Goal: Information Seeking & Learning: Learn about a topic

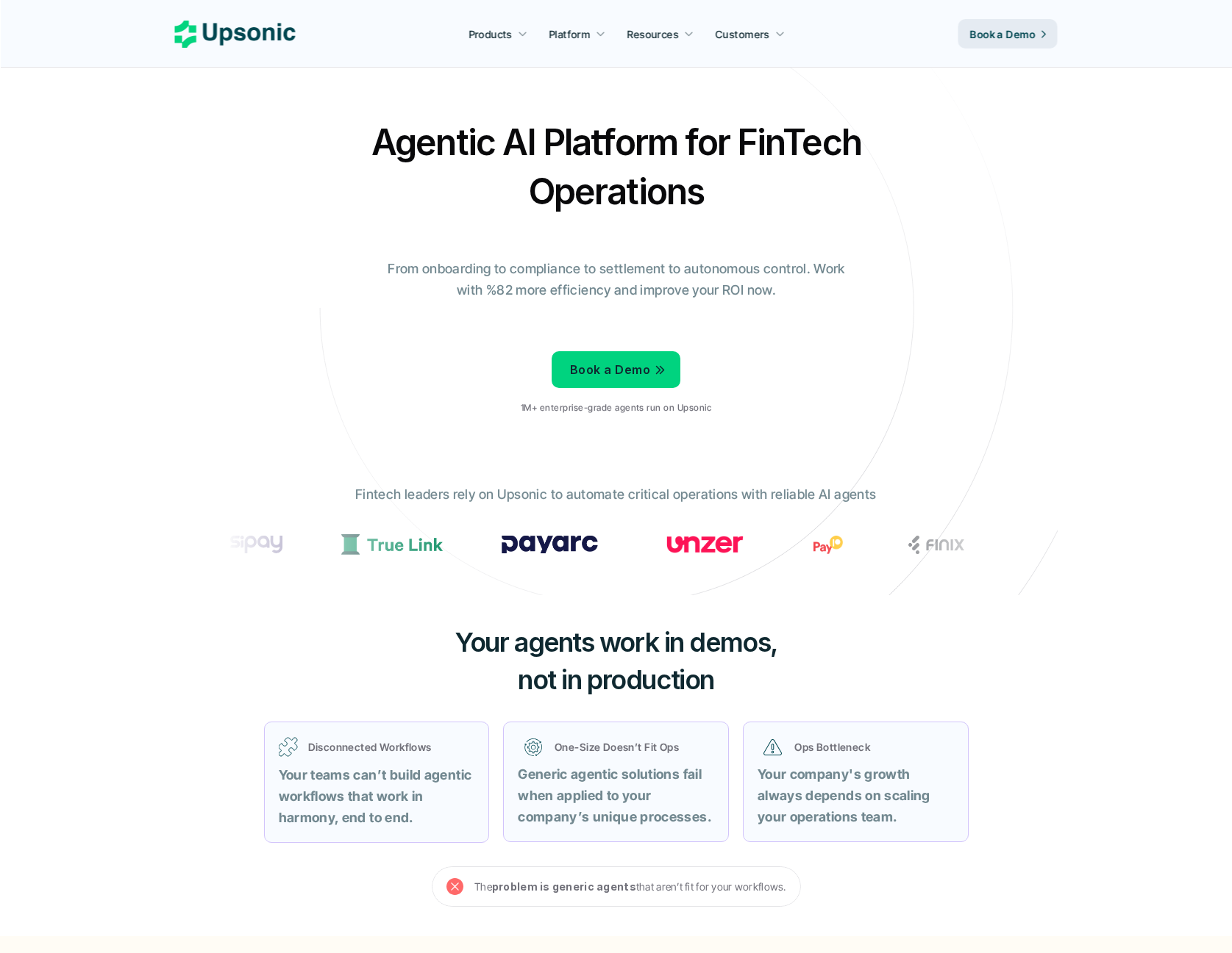
click at [289, 222] on div "Agentic AI Platform for FinTech Operations From onboarding to compliance to set…" at bounding box center [616, 272] width 861 height 309
click at [226, 272] on div "Agentic AI Platform for FinTech Operations From onboarding to compliance to set…" at bounding box center [616, 272] width 861 height 309
click at [225, 384] on div "Agentic AI Platform for FinTech Operations From onboarding to compliance to set…" at bounding box center [616, 272] width 861 height 309
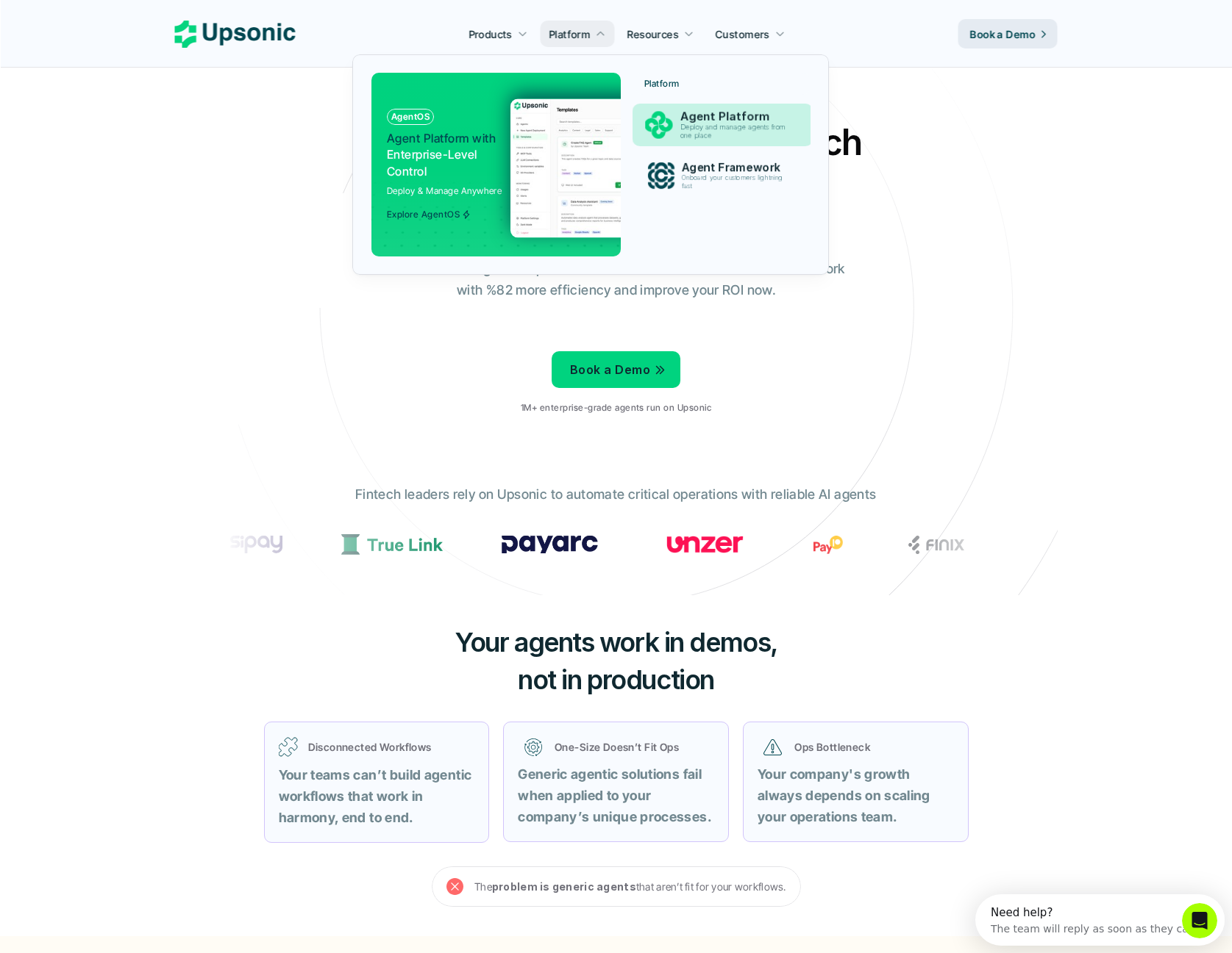
click at [706, 119] on p "Agent Platform" at bounding box center [736, 117] width 114 height 14
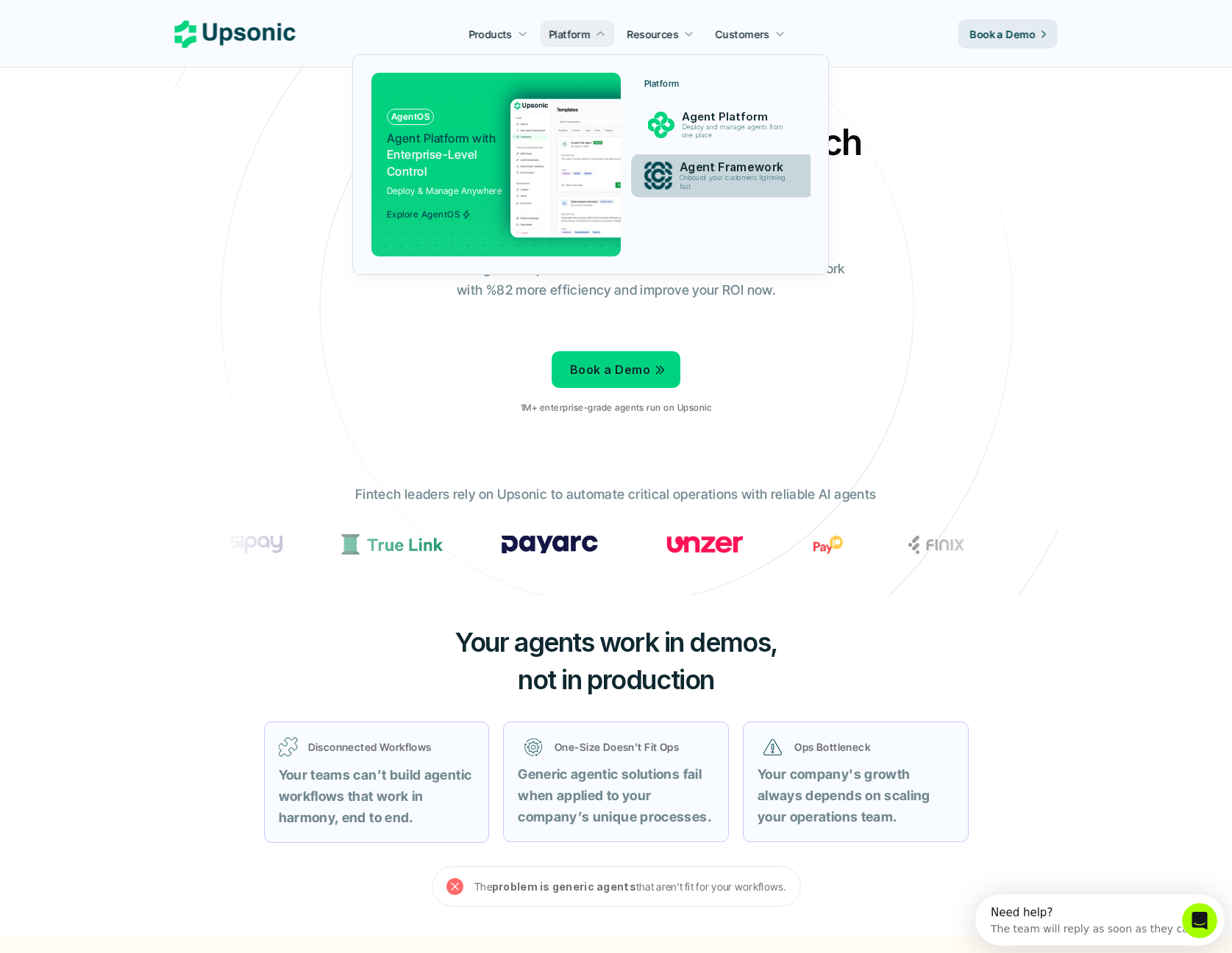
click at [696, 175] on p "Onboard your customers lightning fast" at bounding box center [736, 182] width 113 height 16
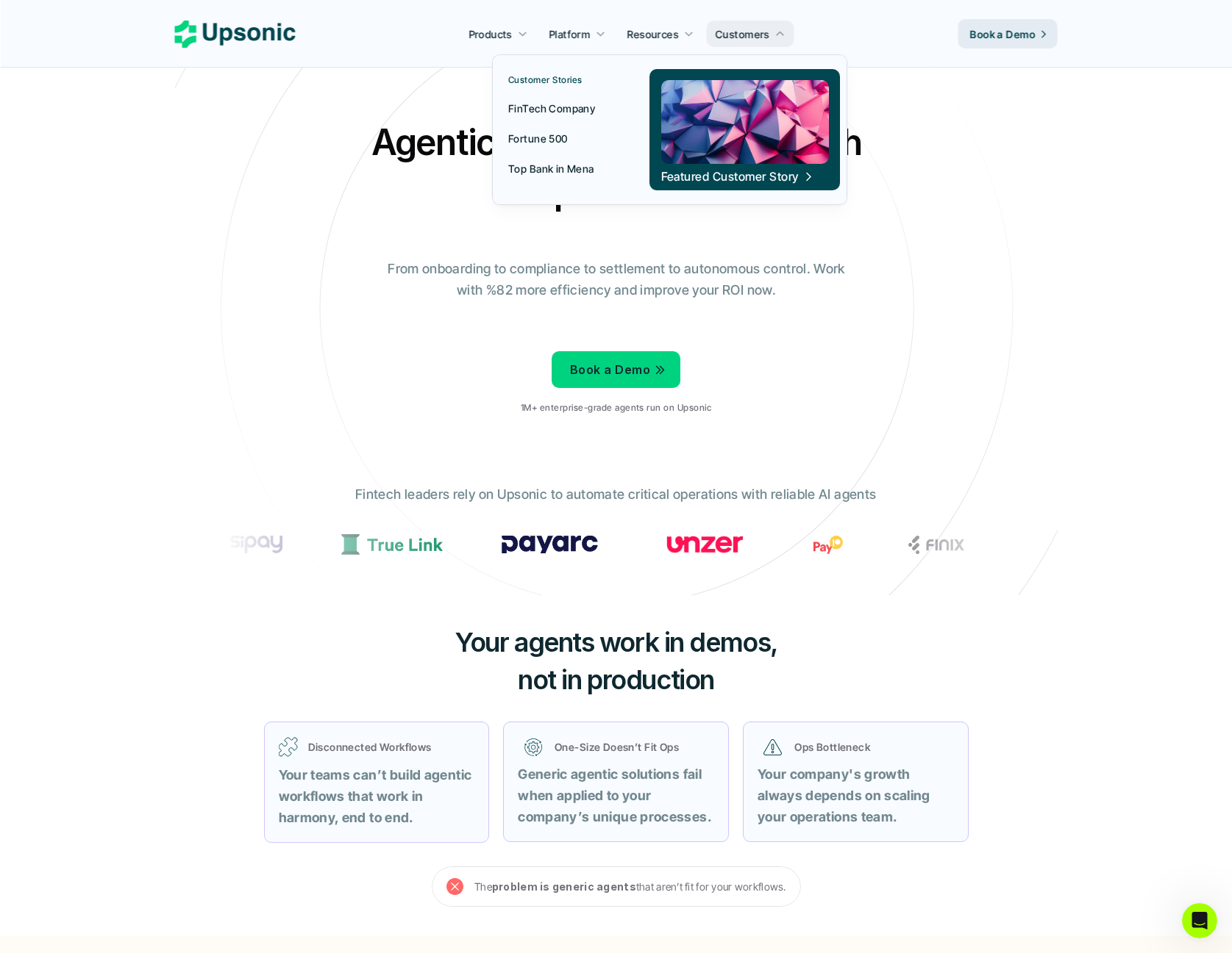
click at [550, 142] on p "Fortune 500" at bounding box center [538, 139] width 60 height 16
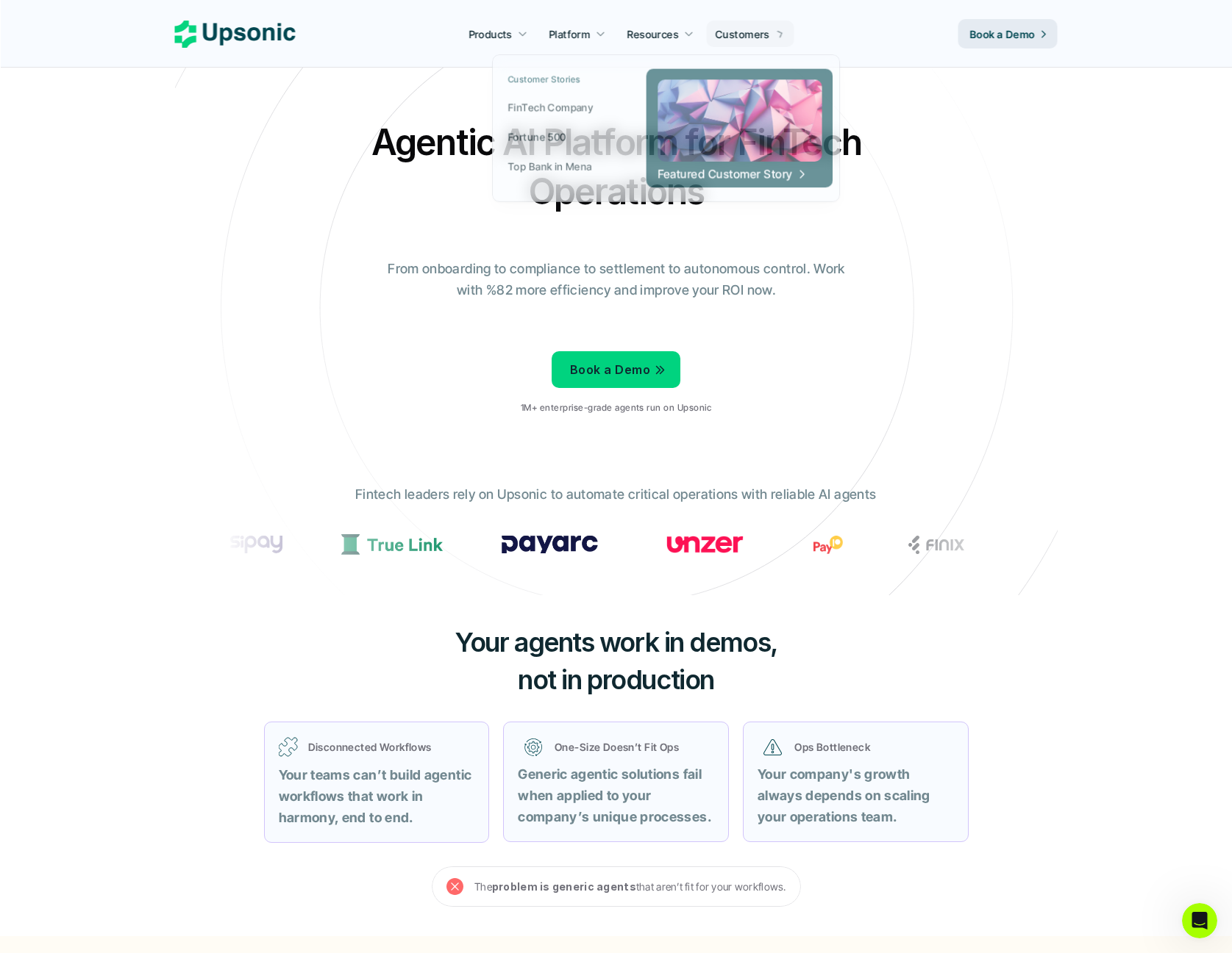
click at [992, 184] on div "Agentic AI Platform for FinTech Operations From onboarding to compliance to set…" at bounding box center [616, 272] width 861 height 309
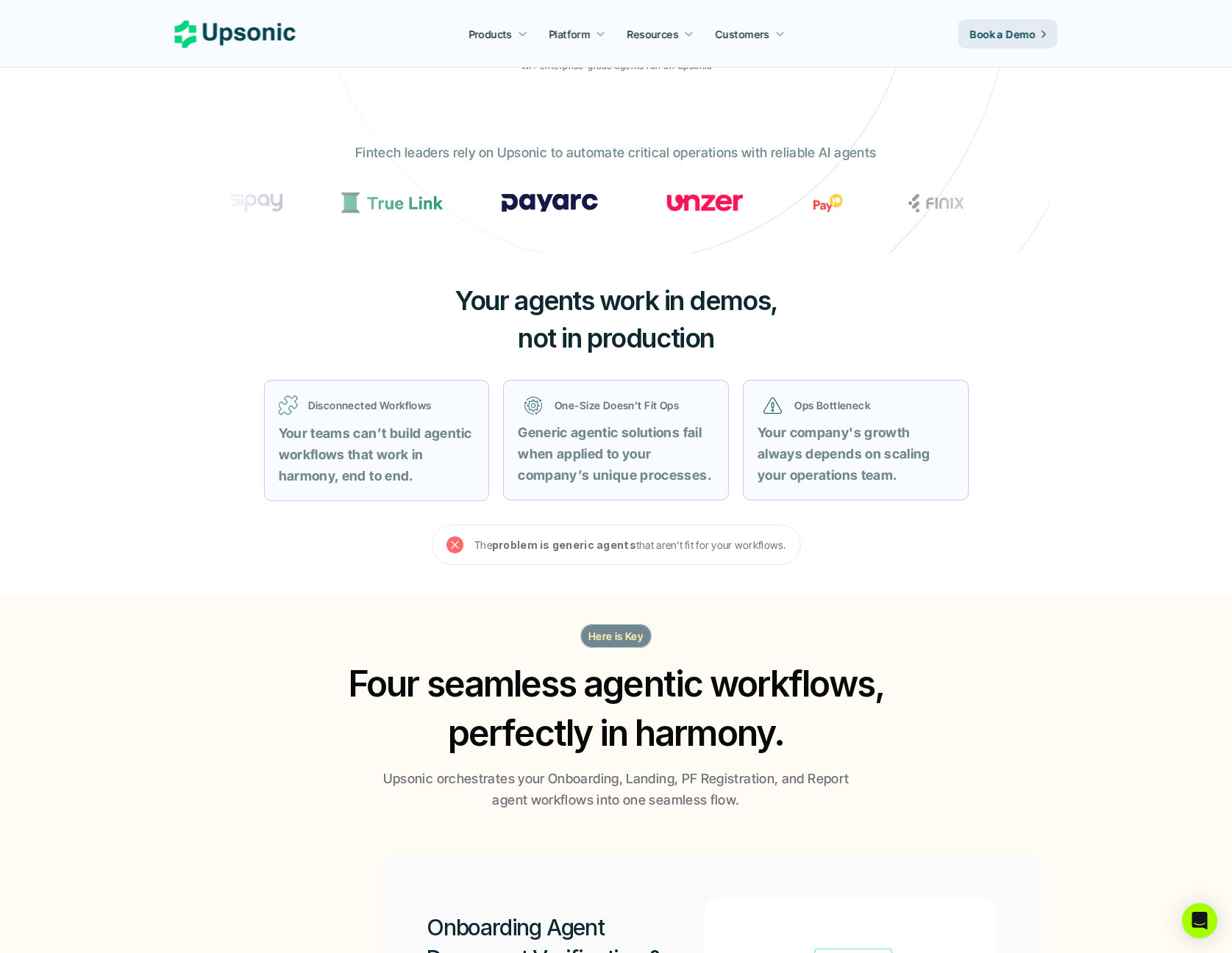
scroll to position [441, 0]
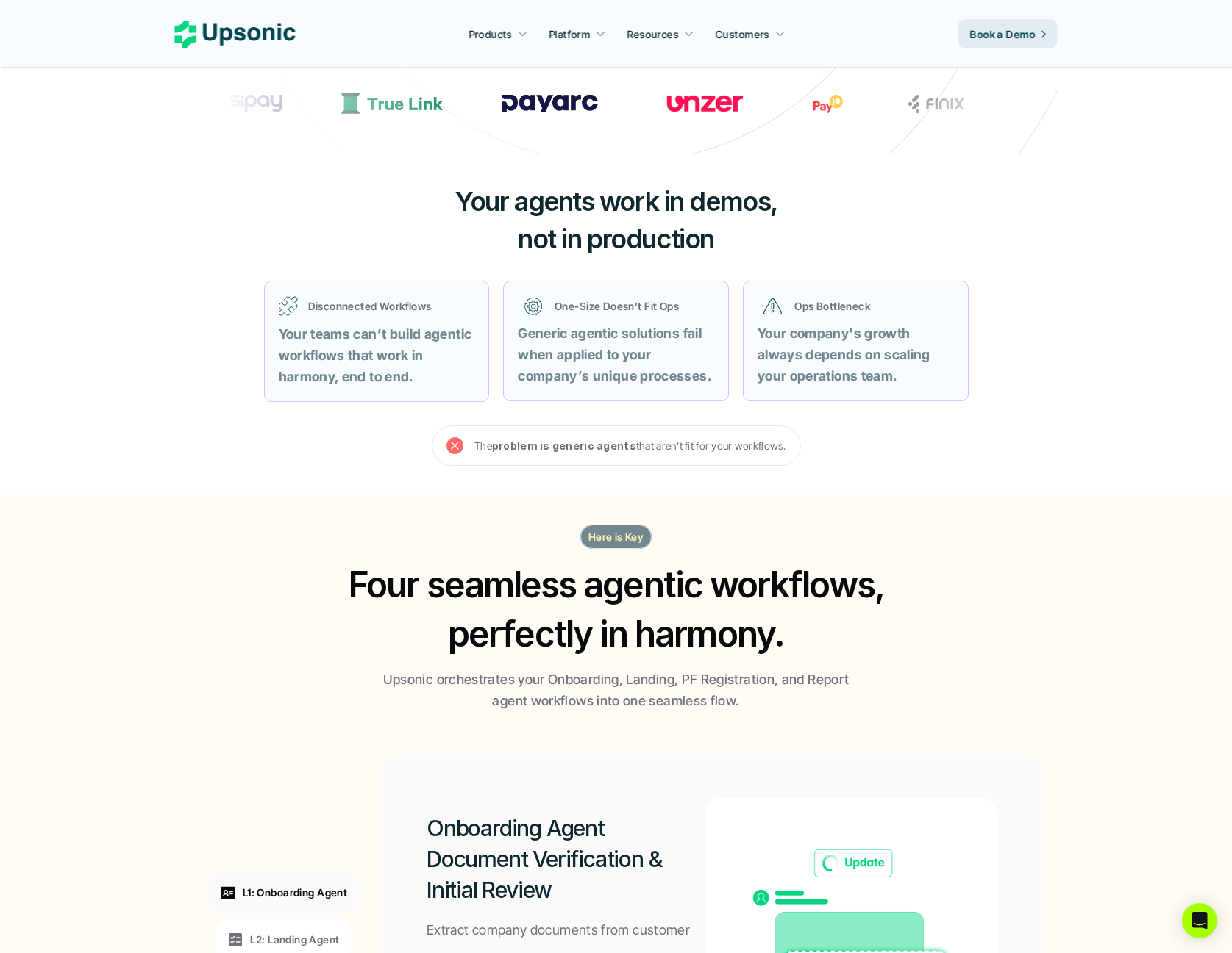
click at [202, 424] on div "Your agents work in demos, not in production Disconnected Workflows Your teams …" at bounding box center [616, 324] width 882 height 340
click at [206, 418] on div "Disconnected Workflows Your teams can’t build agentic workflows that work in ha…" at bounding box center [616, 342] width 853 height 158
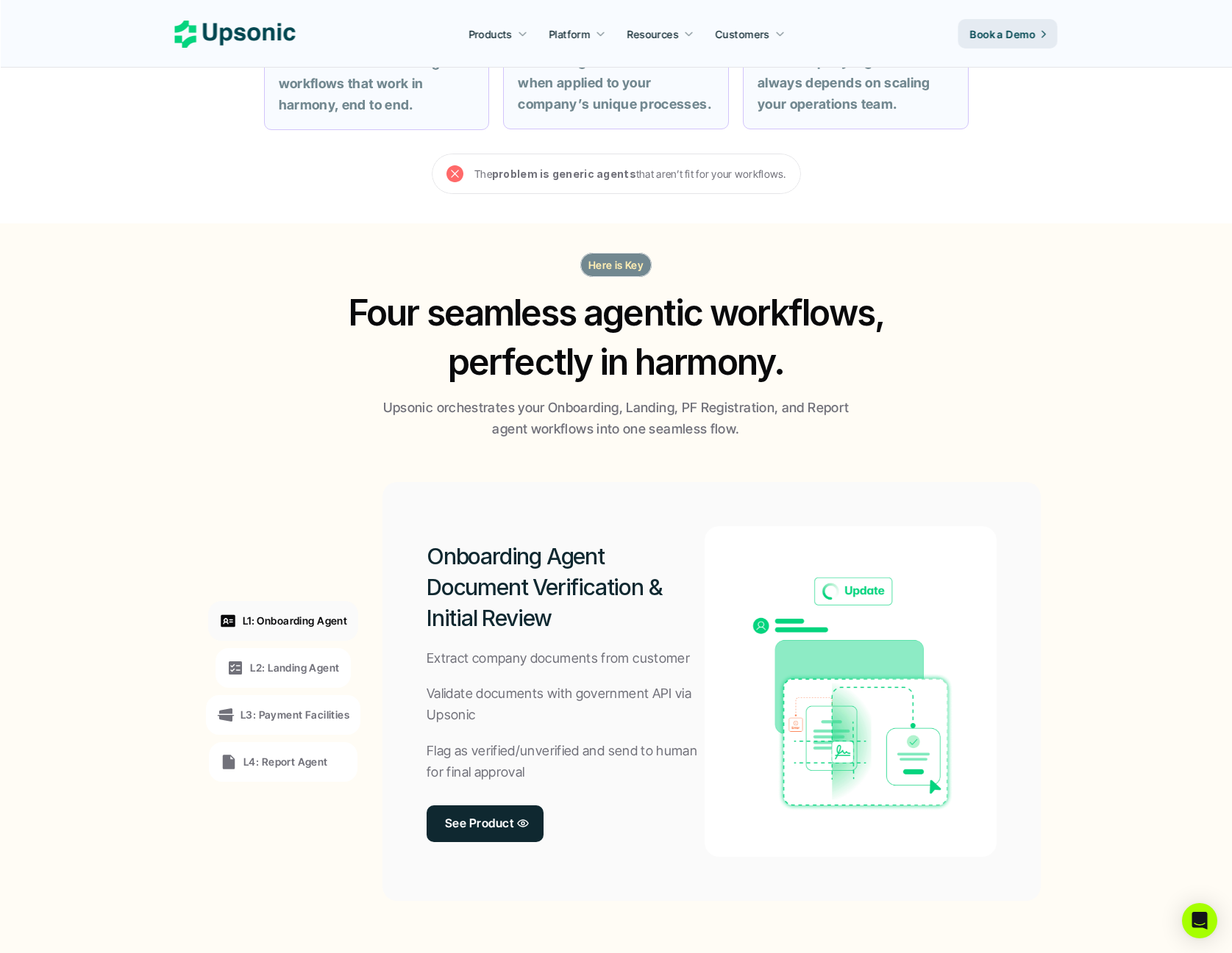
scroll to position [808, 0]
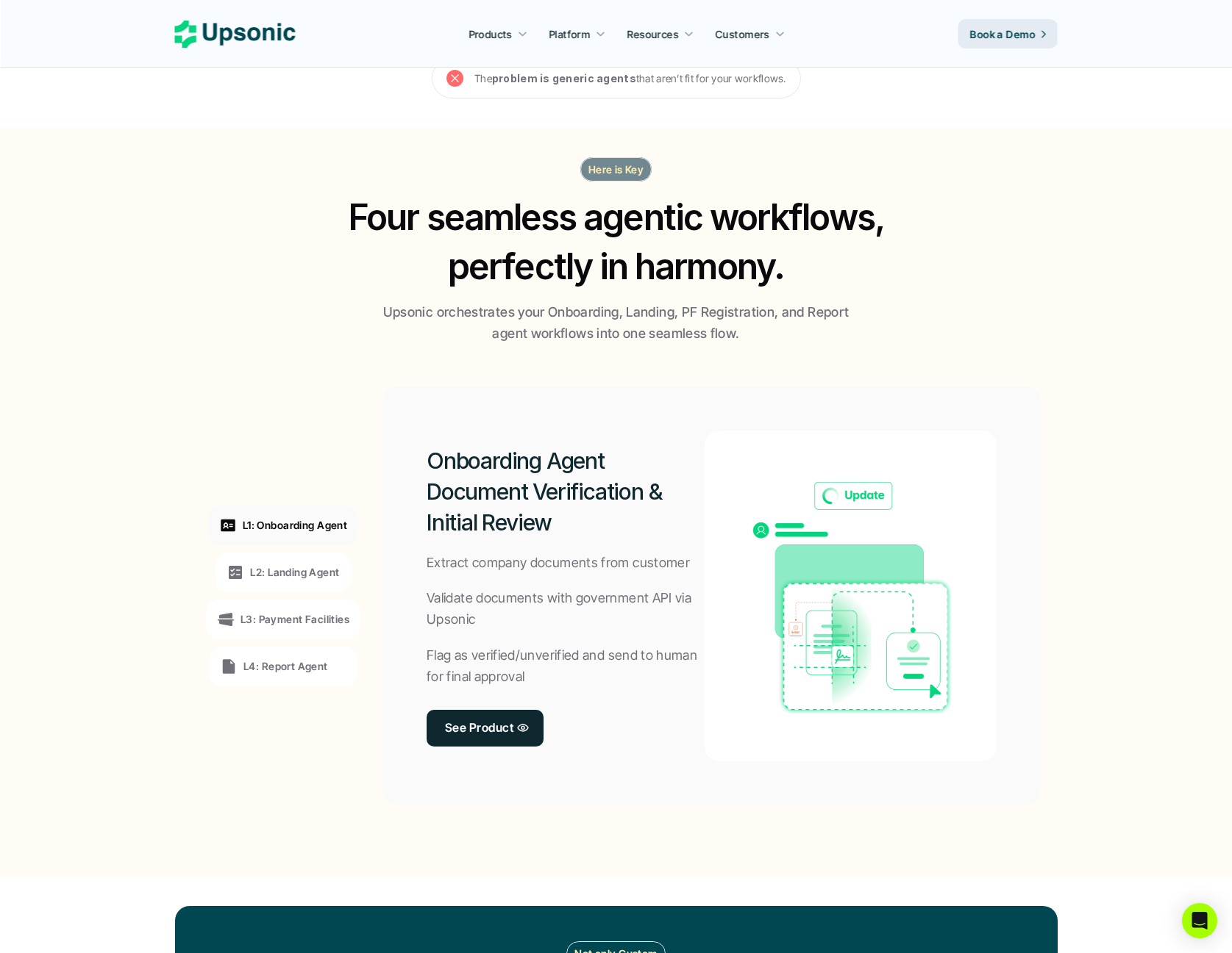
click at [206, 418] on div "L1: Onboarding Agent L2: Landing Agent L3: Payment Facilities L4: Report Agent" at bounding box center [283, 597] width 202 height 397
click at [220, 404] on div "L1: Onboarding Agent L2: Landing Agent L3: Payment Facilities L4: Report Agent" at bounding box center [283, 597] width 202 height 397
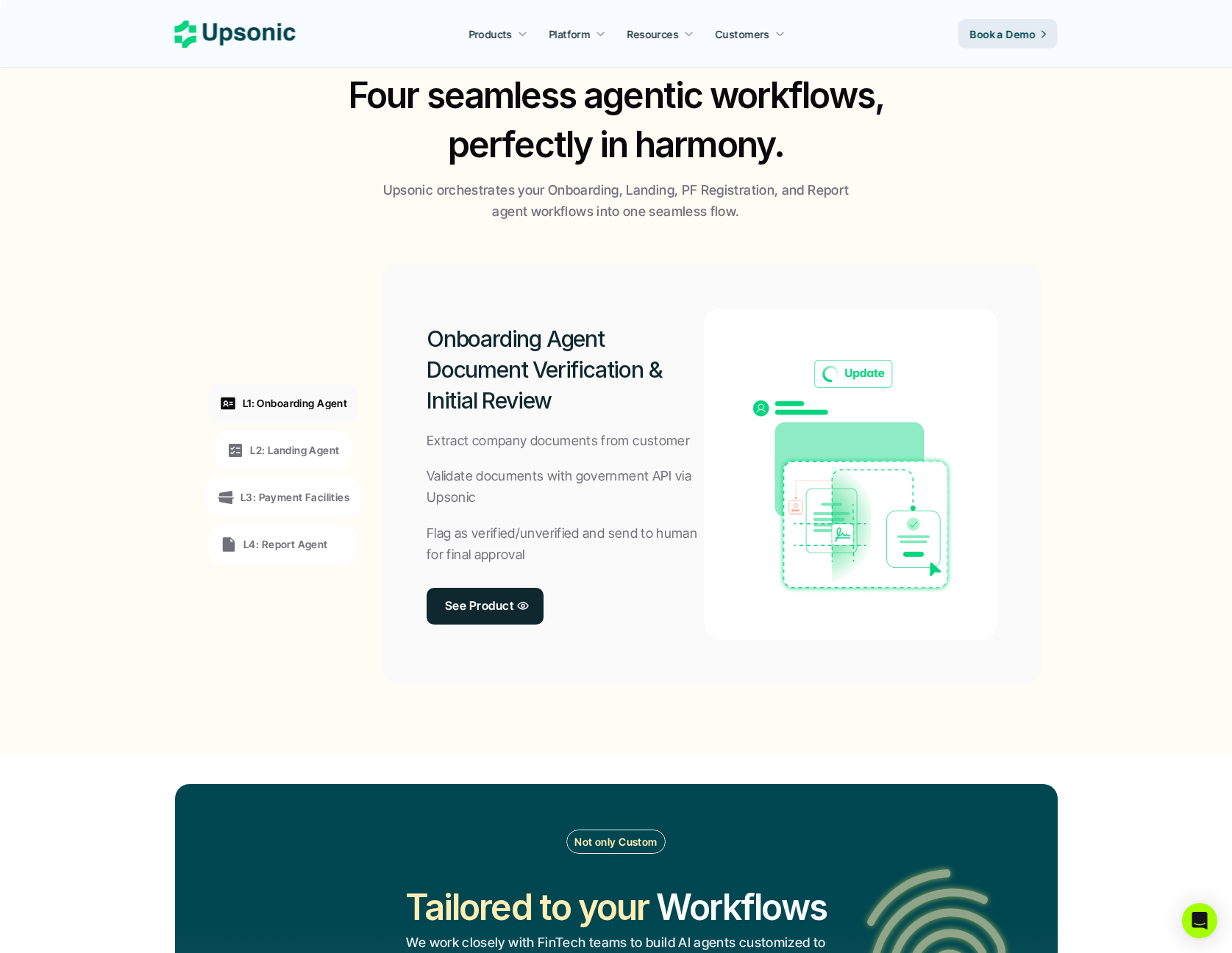
scroll to position [956, 0]
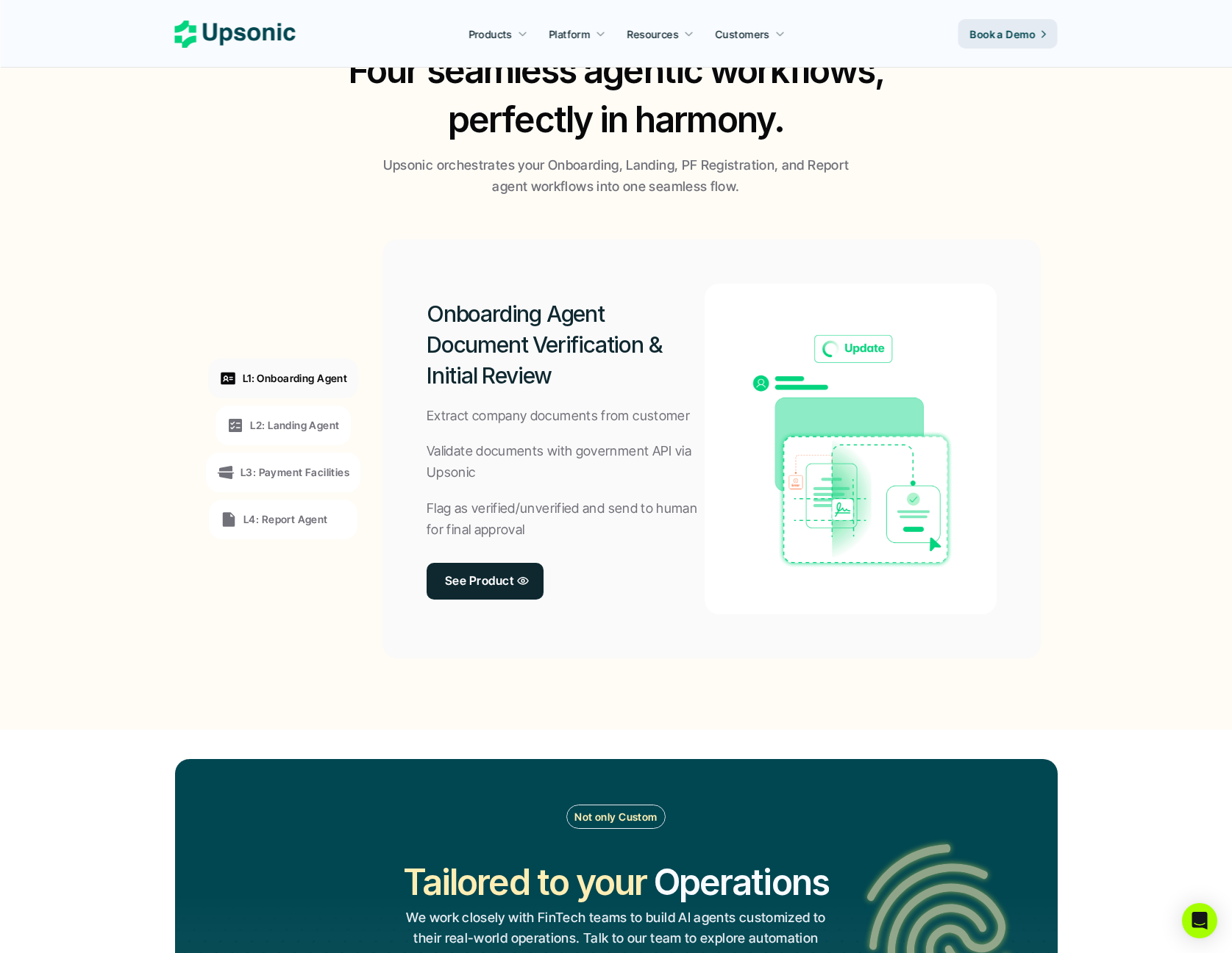
click at [223, 290] on div "L1: Onboarding Agent L2: Landing Agent L3: Payment Facilities L4: Report Agent" at bounding box center [283, 449] width 202 height 397
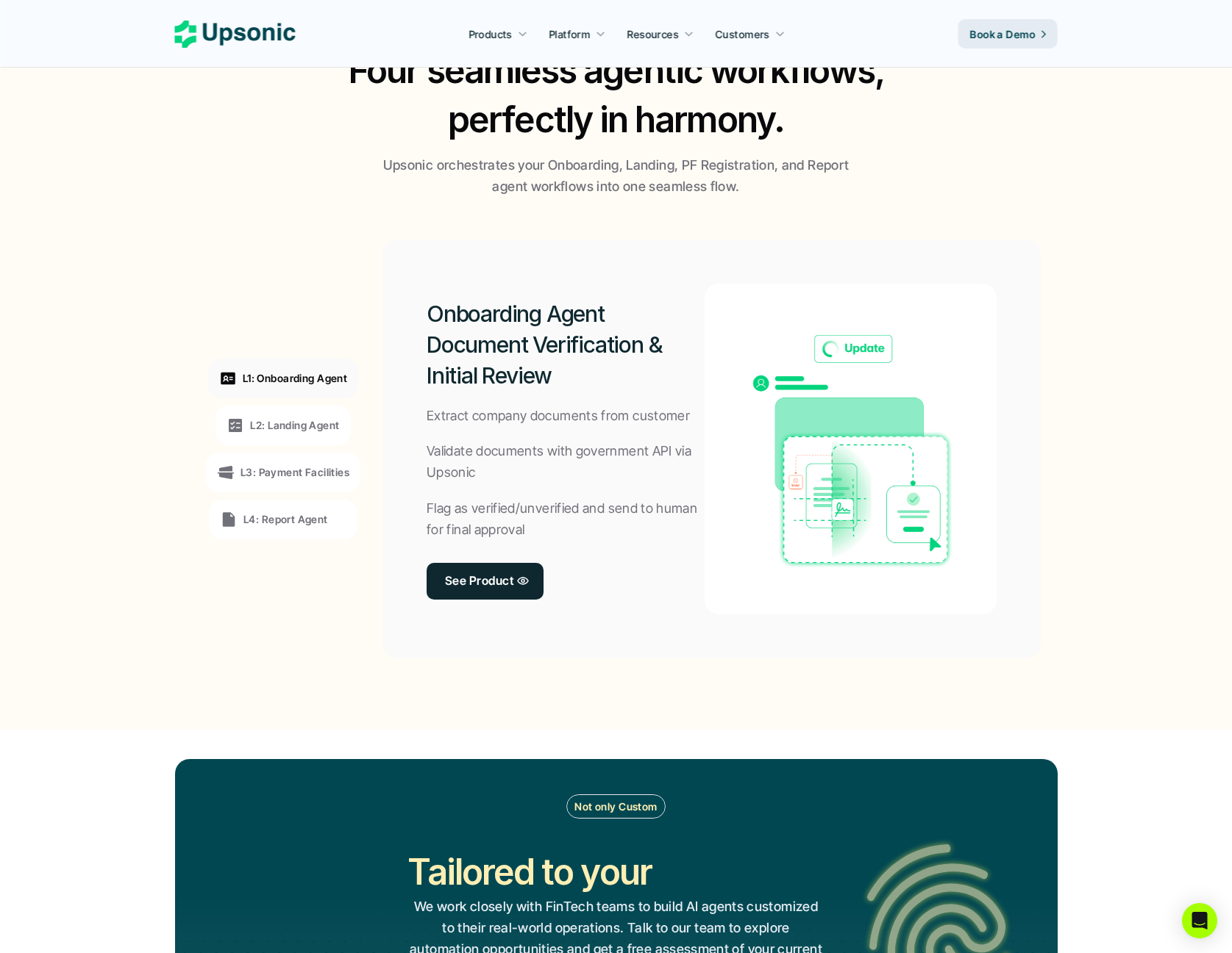
click at [263, 296] on div "L1: Onboarding Agent L2: Landing Agent L3: Payment Facilities L4: Report Agent" at bounding box center [283, 449] width 202 height 397
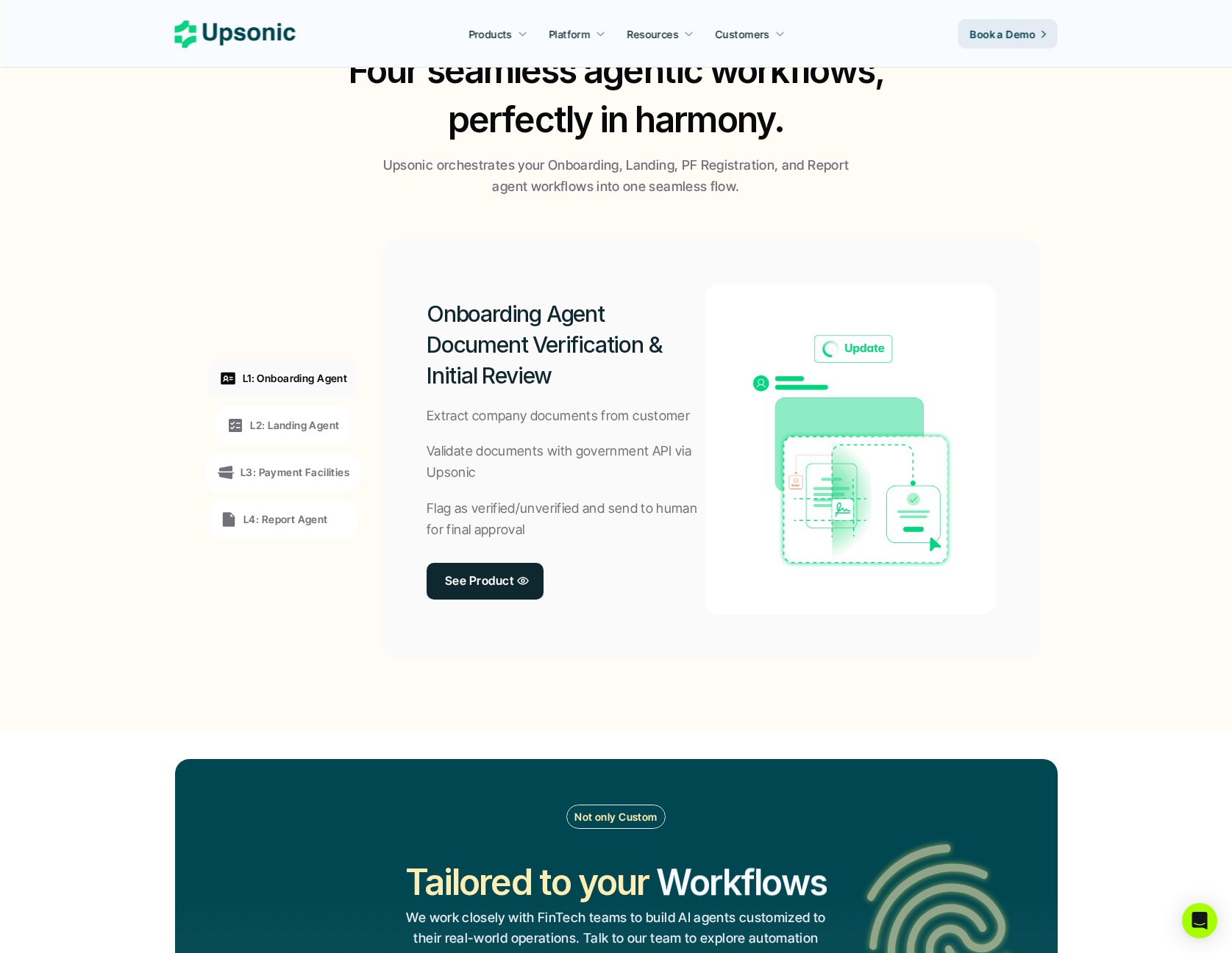
click at [263, 296] on div "L1: Onboarding Agent L2: Landing Agent L3: Payment Facilities L4: Report Agent" at bounding box center [283, 449] width 202 height 397
click at [276, 428] on p "L2: Landing Agent" at bounding box center [294, 425] width 89 height 16
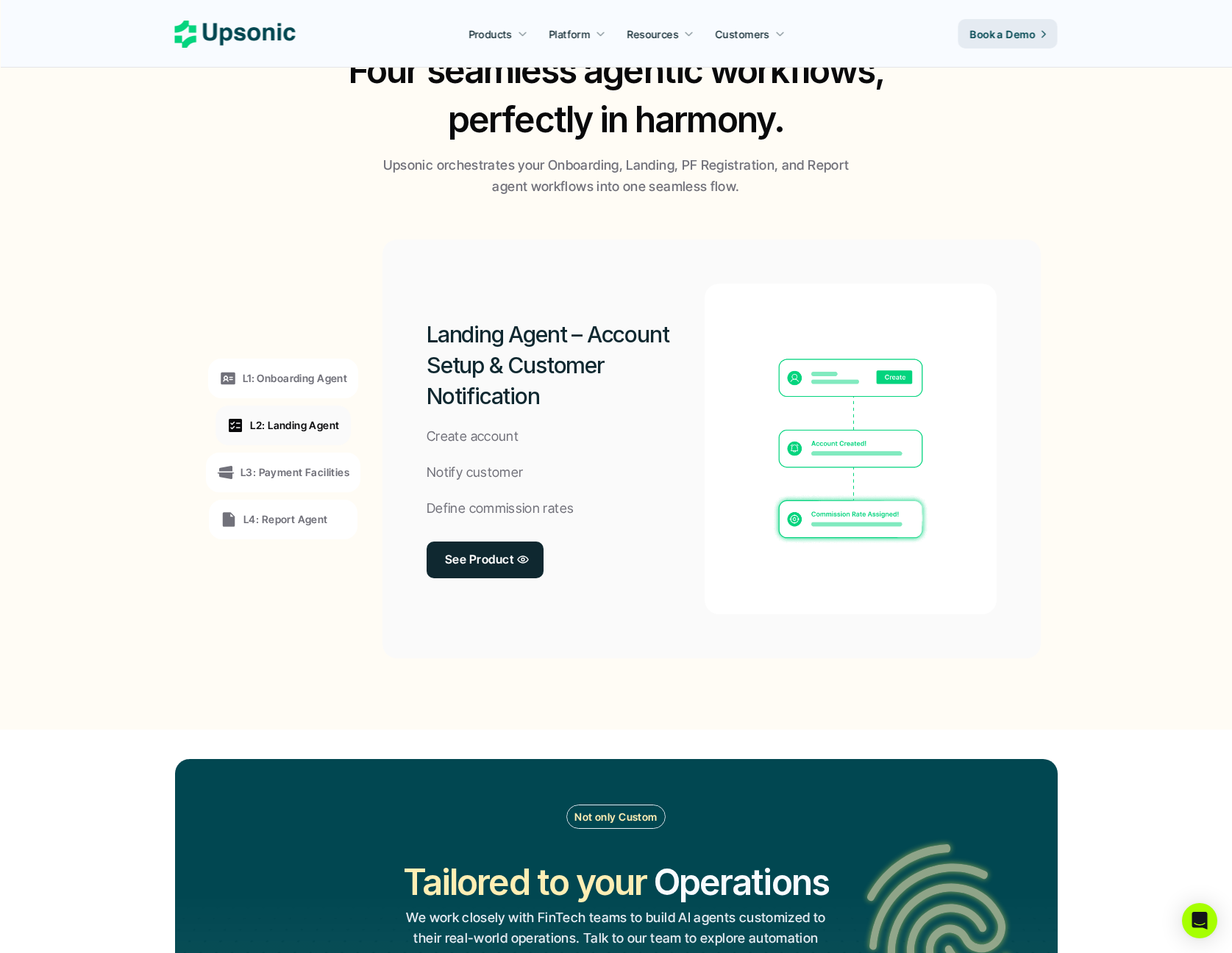
click at [297, 473] on p "L3: Payment Facilities" at bounding box center [294, 473] width 108 height 16
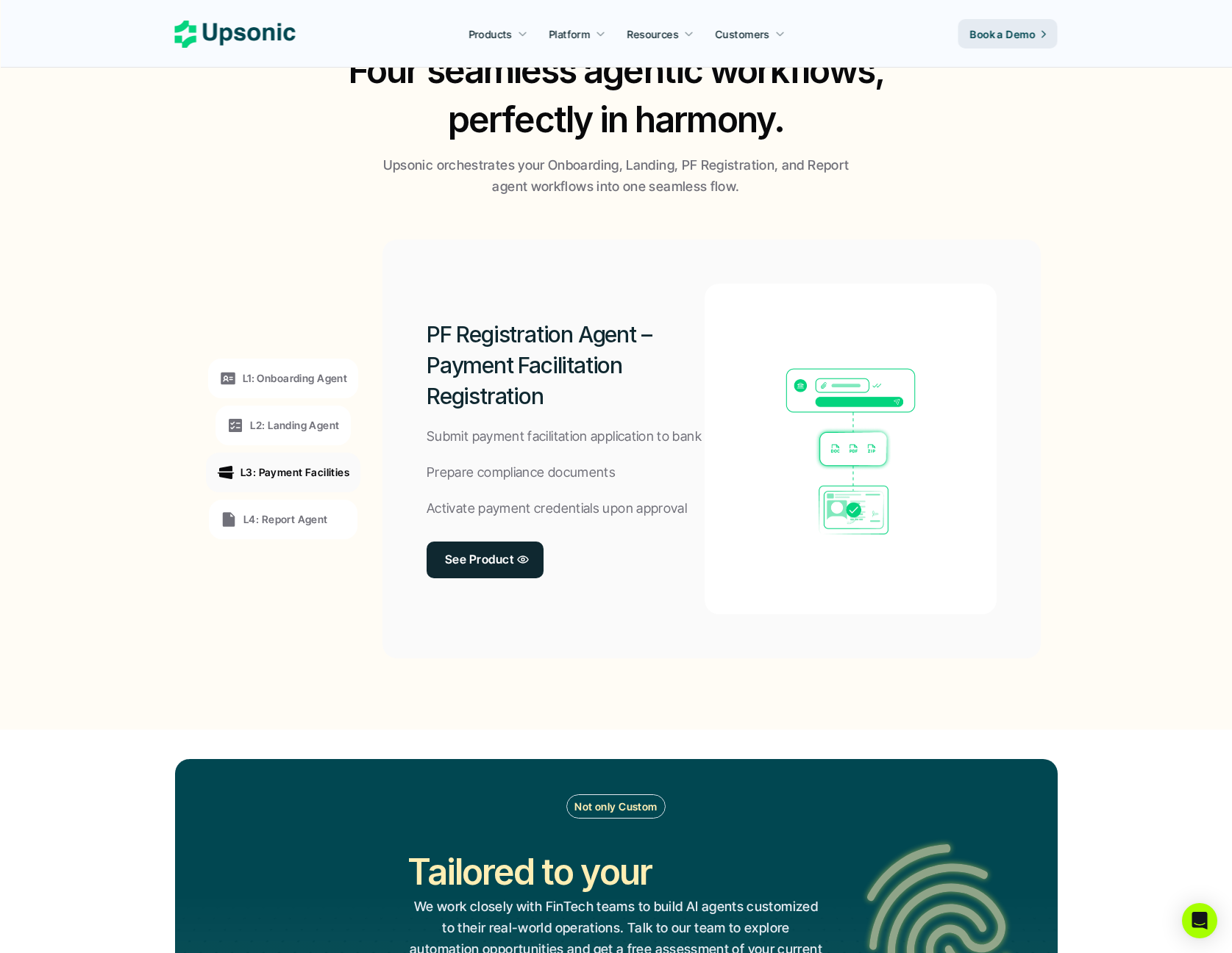
click at [292, 528] on div "L4: Report Agent" at bounding box center [273, 519] width 108 height 17
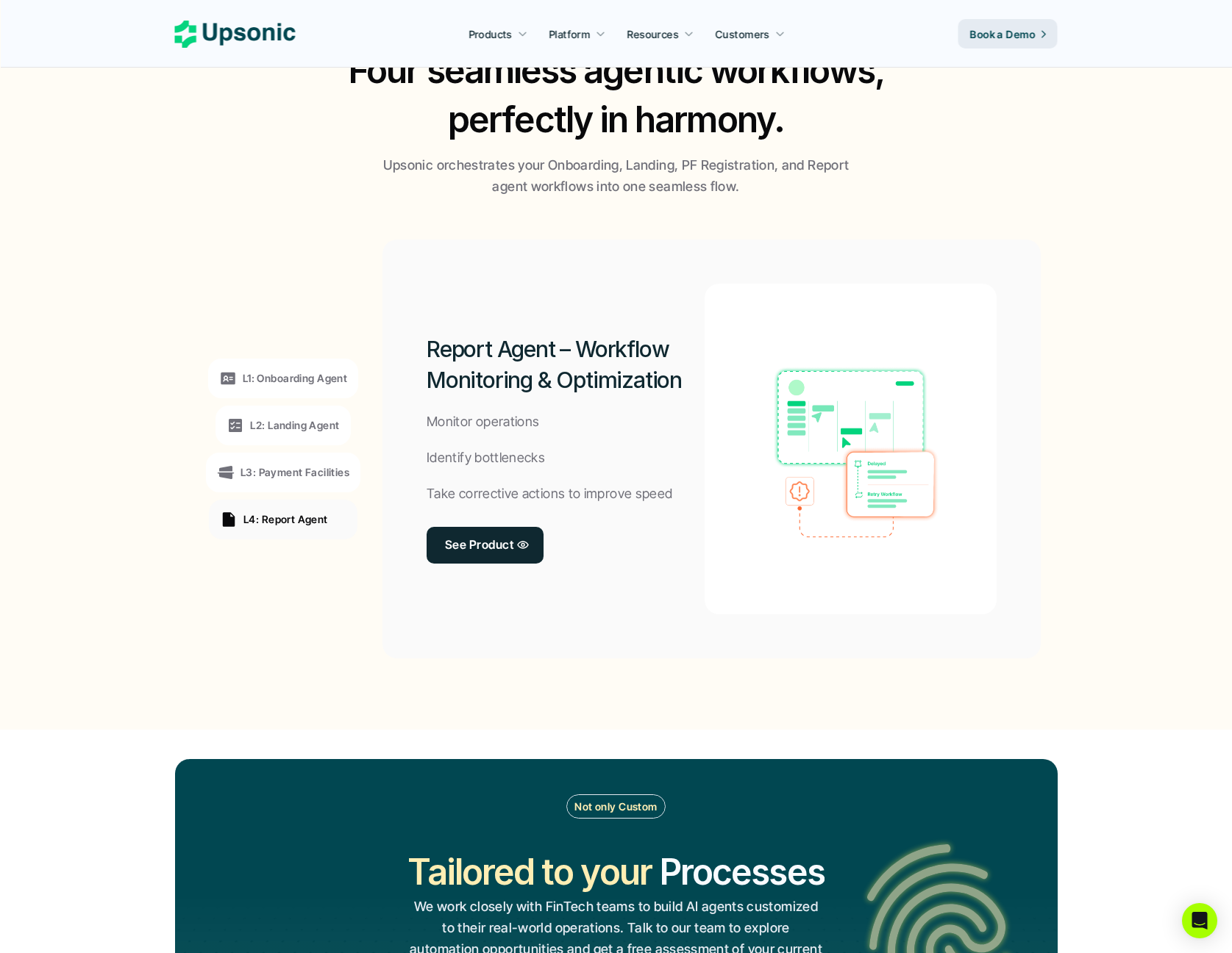
click at [468, 438] on div "Report Agent – Workflow Monitoring & Optimization Monitor operations Identify b…" at bounding box center [566, 448] width 278 height 330
click at [379, 512] on div "L1: Onboarding Agent L2: Landing Agent L3: Payment Facilities L4: Report Agent" at bounding box center [283, 449] width 202 height 397
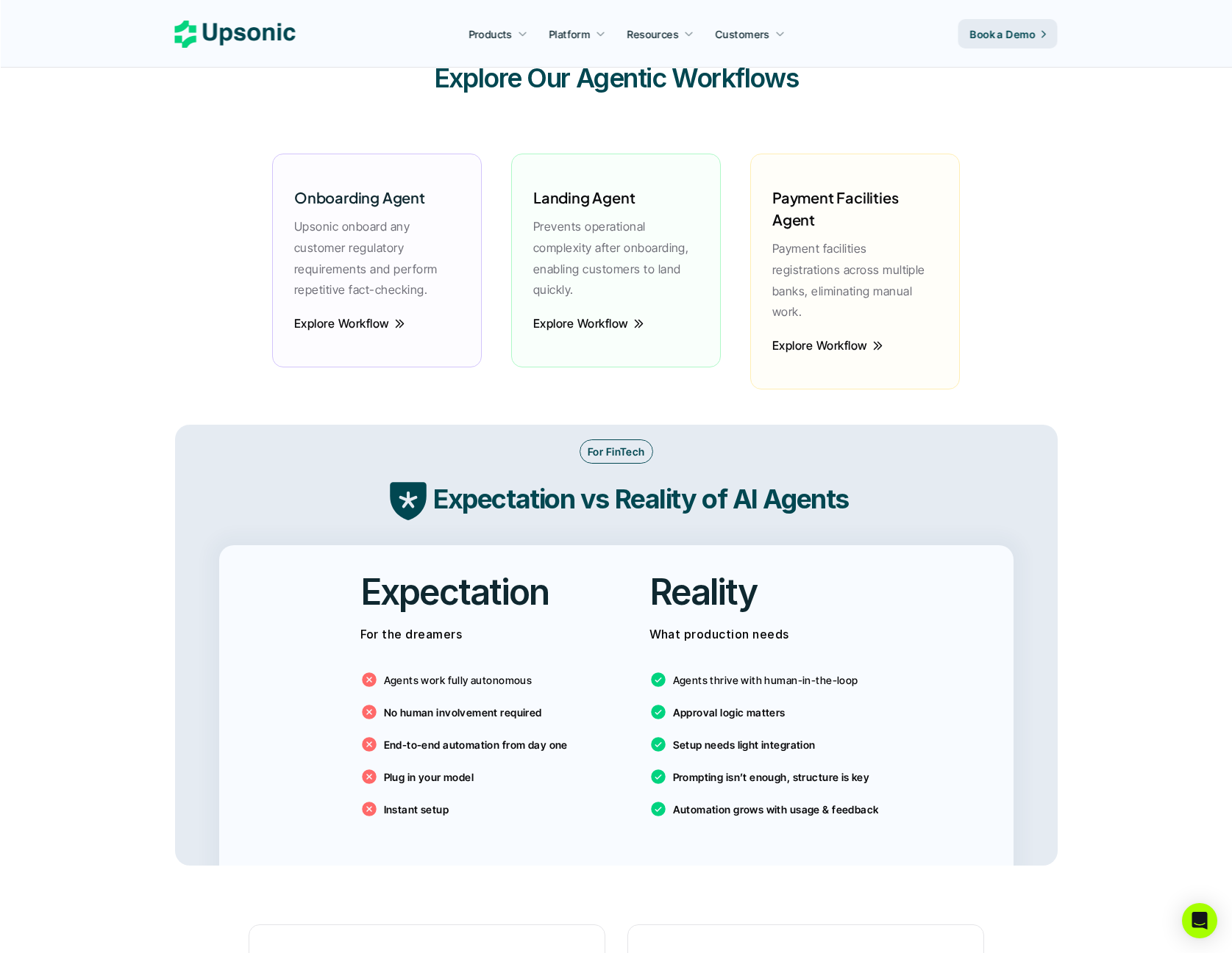
click at [163, 446] on main "Agentic AI Platform for FinTech Operations From onboarding to compliance to set…" at bounding box center [616, 778] width 1232 height 5671
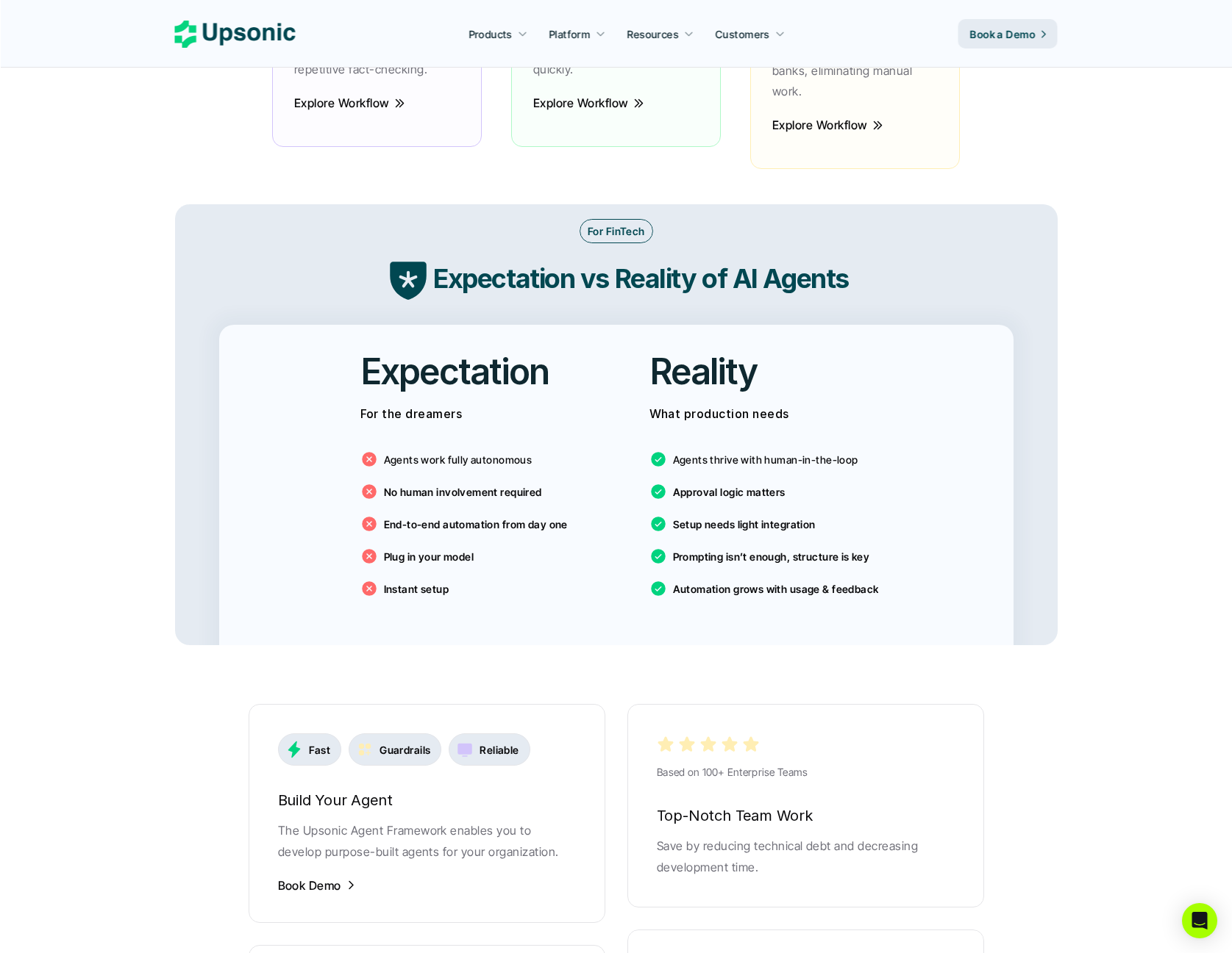
click at [167, 449] on main "Agentic AI Platform for FinTech Operations From onboarding to compliance to set…" at bounding box center [616, 558] width 1232 height 5671
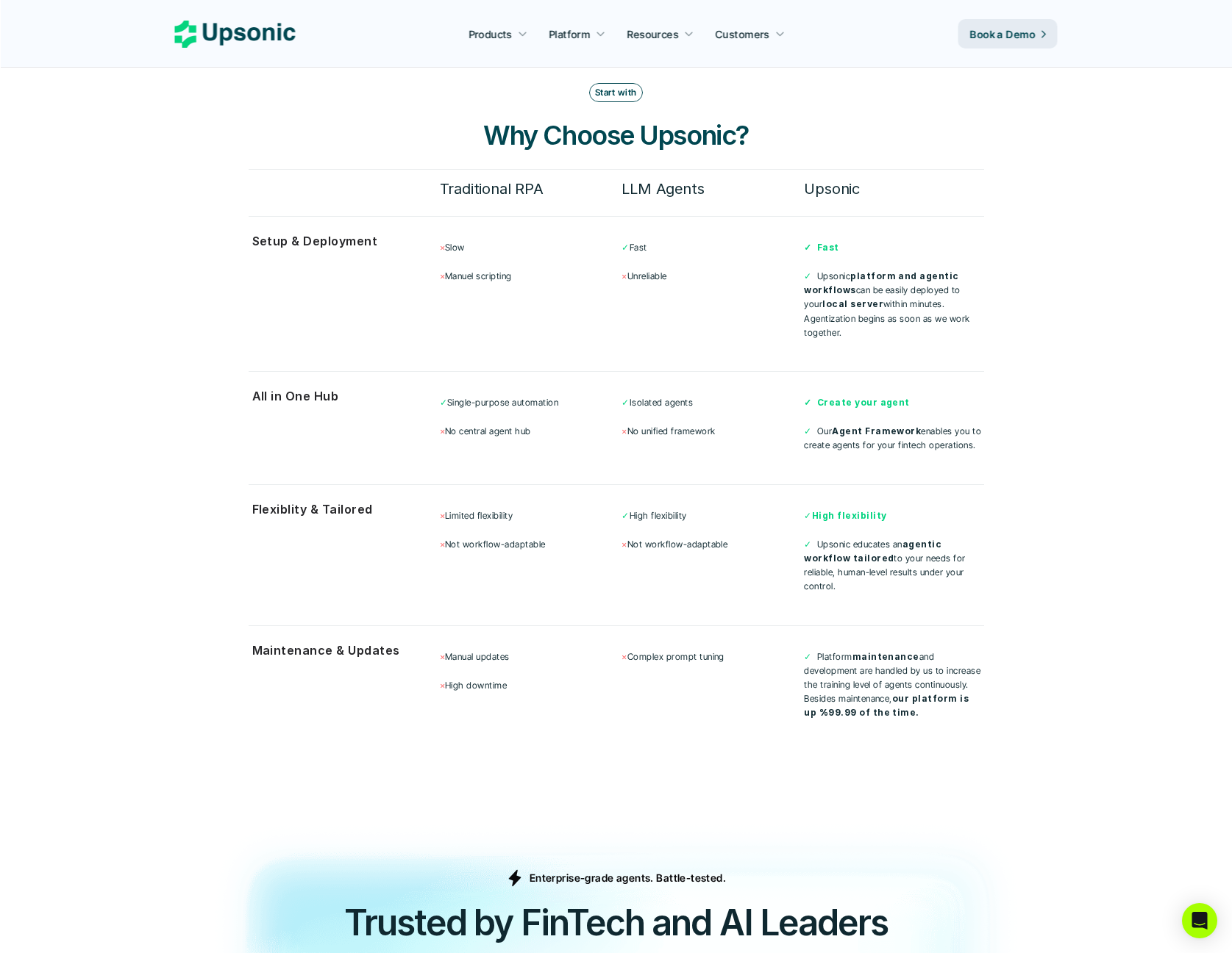
scroll to position [3822, 0]
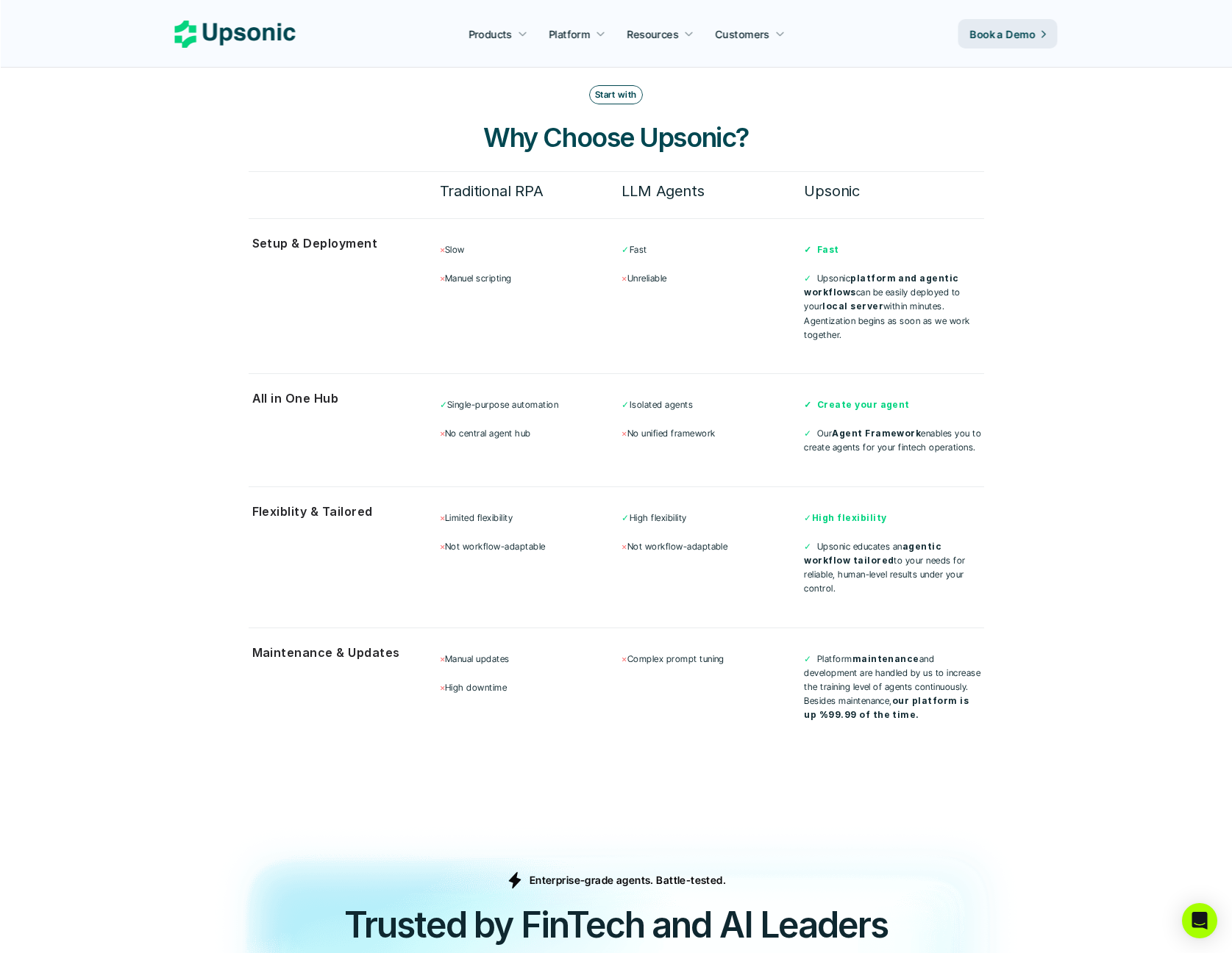
drag, startPoint x: 197, startPoint y: 454, endPoint x: 191, endPoint y: 469, distance: 16.2
click at [196, 455] on section "Start with Why Choose Upsonic? Traditional RPA LLM Agents Upsonic Setup & Deplo…" at bounding box center [616, 413] width 882 height 772
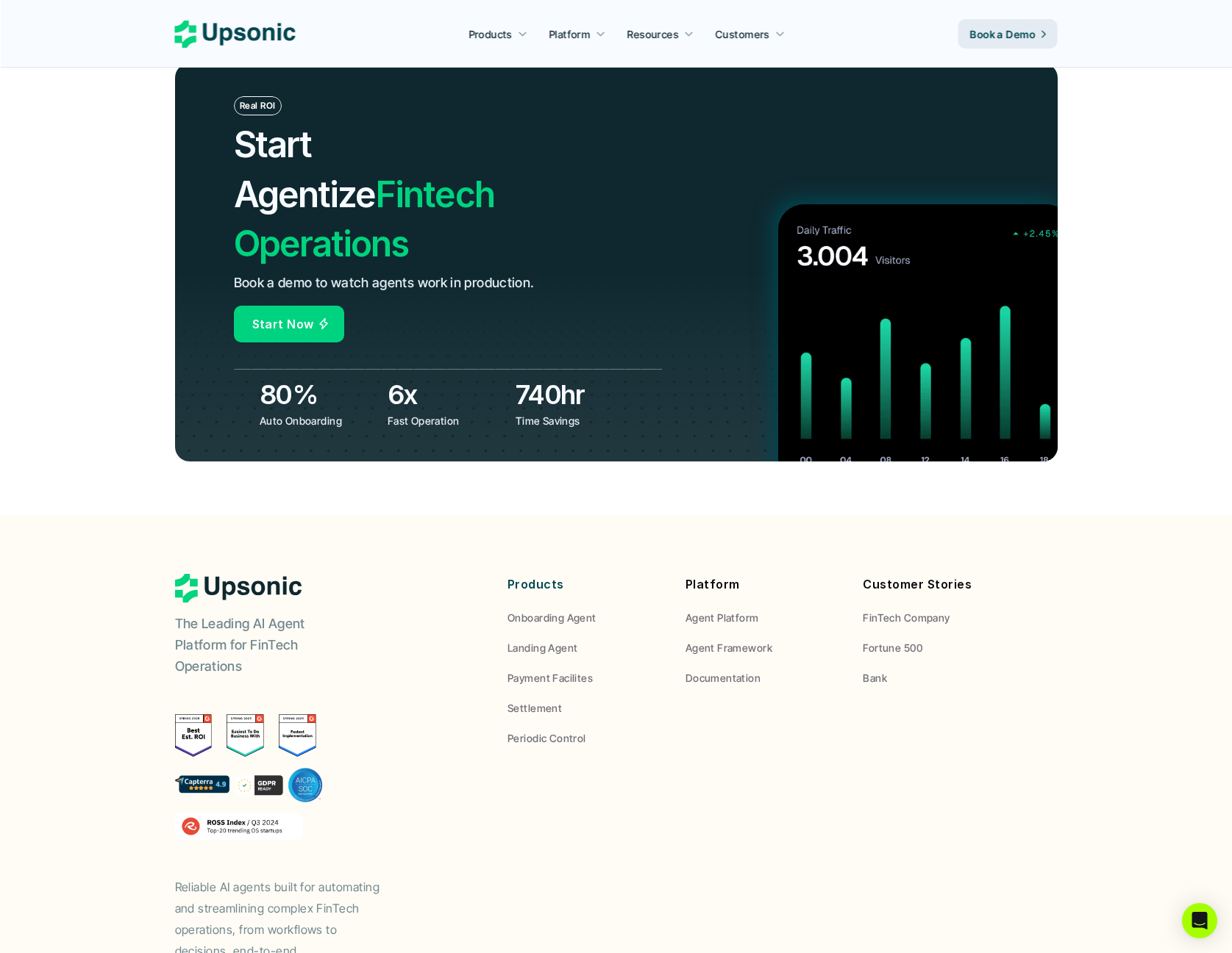
scroll to position [5042, 0]
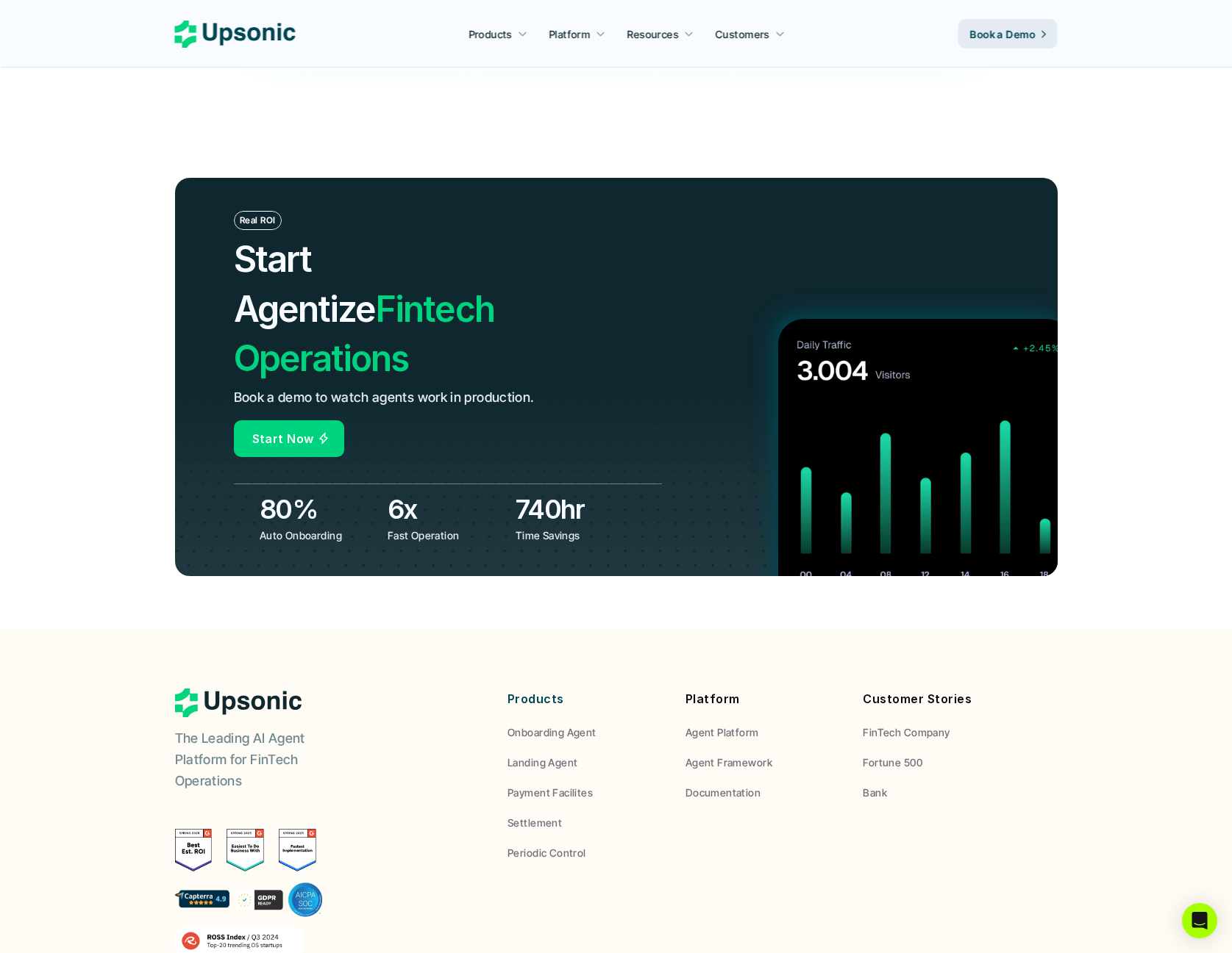
click at [116, 480] on header "Real ROI Start Agentize Fintech Operations Book a demo to watch agents work in …" at bounding box center [616, 376] width 1232 height 506
click at [115, 480] on header "Real ROI Start Agentize Fintech Operations Book a demo to watch agents work in …" at bounding box center [616, 376] width 1232 height 506
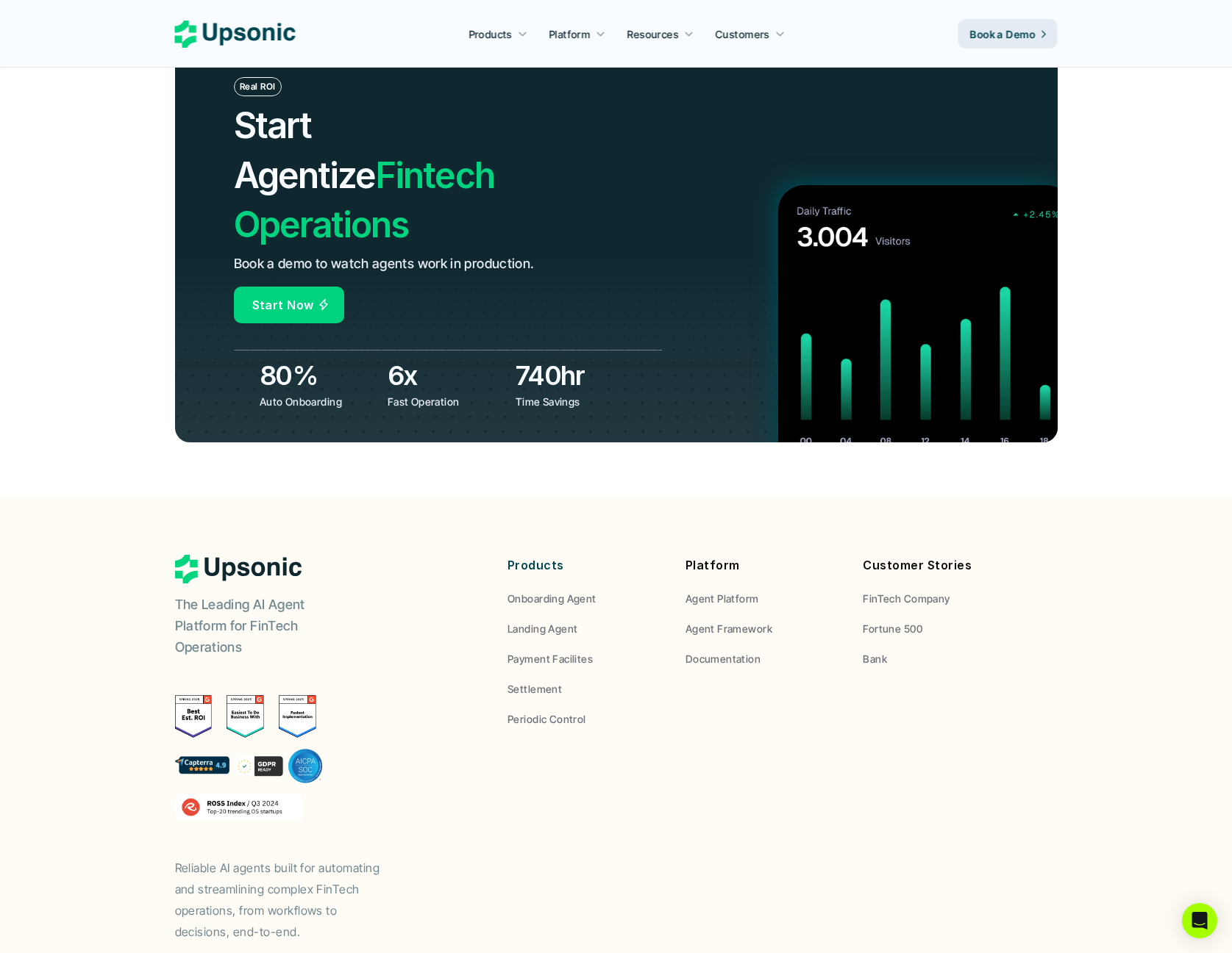
scroll to position [5188, 0]
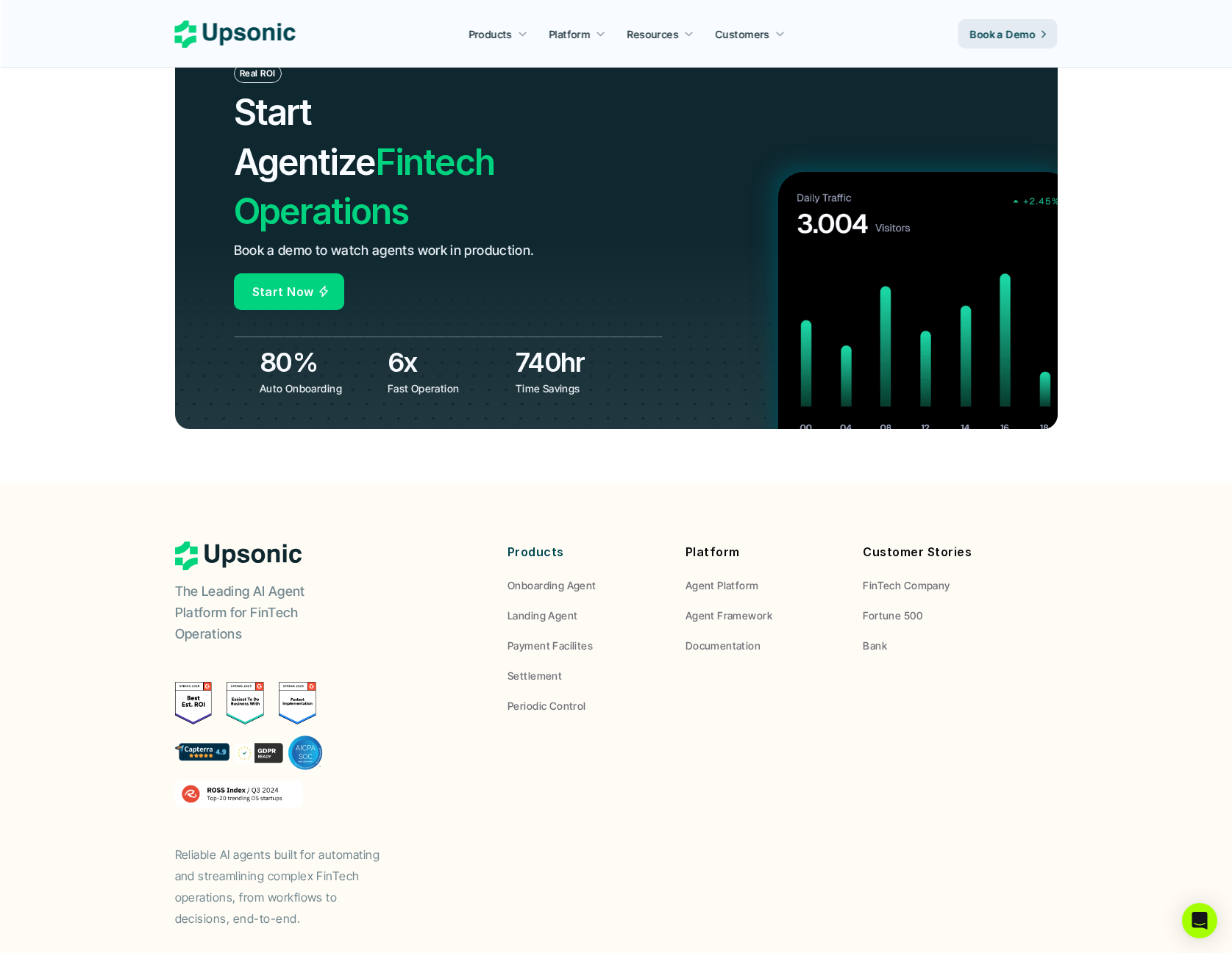
click at [235, 682] on img at bounding box center [245, 703] width 37 height 42
drag, startPoint x: 187, startPoint y: 630, endPoint x: 206, endPoint y: 604, distance: 32.2
click at [187, 682] on img at bounding box center [193, 703] width 37 height 42
click at [244, 581] on p "The Leading AI Agent Platform for FinTech Operations" at bounding box center [267, 612] width 184 height 63
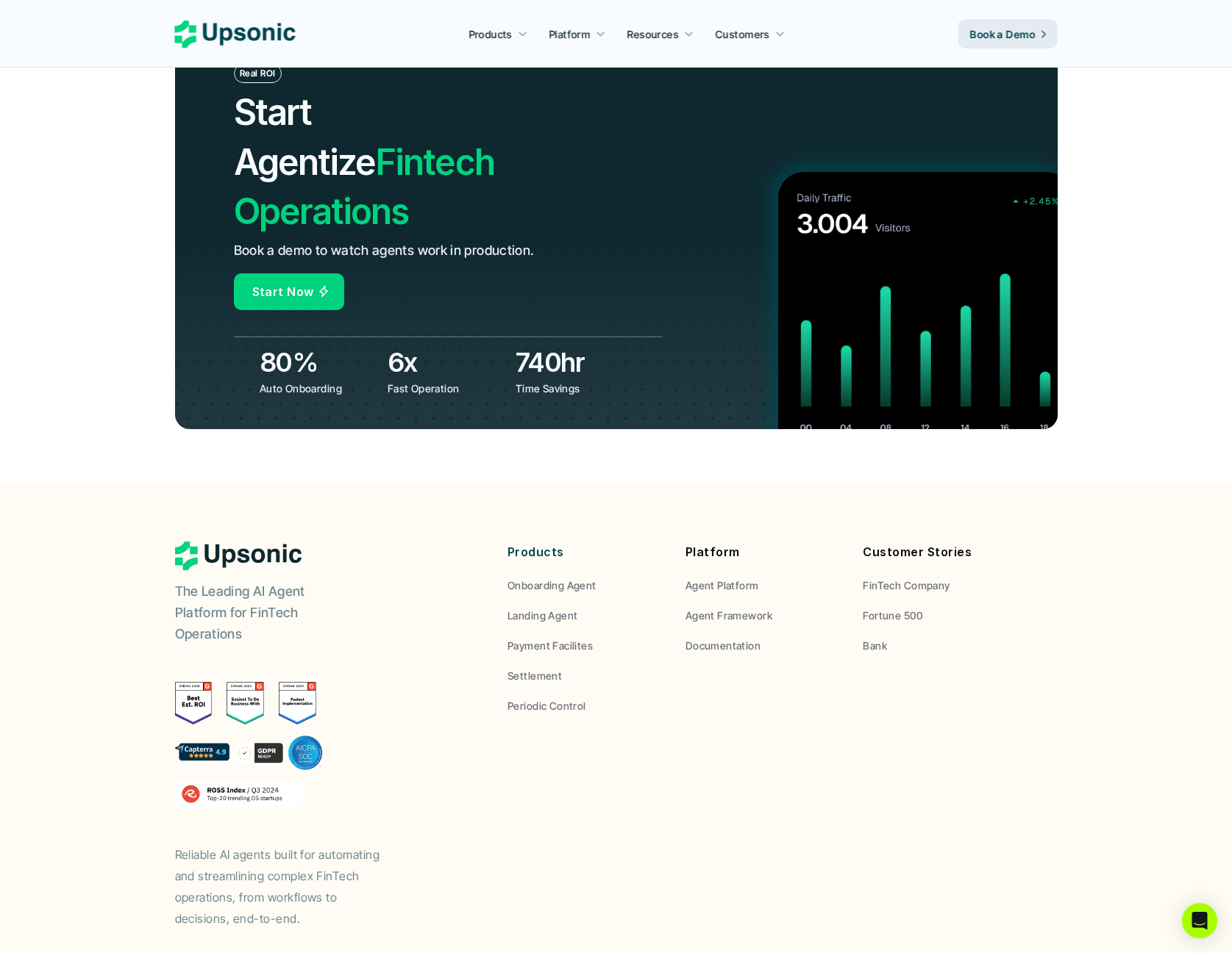
click at [244, 581] on p "The Leading AI Agent Platform for FinTech Operations" at bounding box center [267, 612] width 184 height 63
click at [93, 542] on footer "The Leading AI Agent Platform for FinTech Operations Reliable AI agents built f…" at bounding box center [616, 760] width 1232 height 555
click at [129, 597] on footer "The Leading AI Agent Platform for FinTech Operations Reliable AI agents built f…" at bounding box center [616, 760] width 1232 height 555
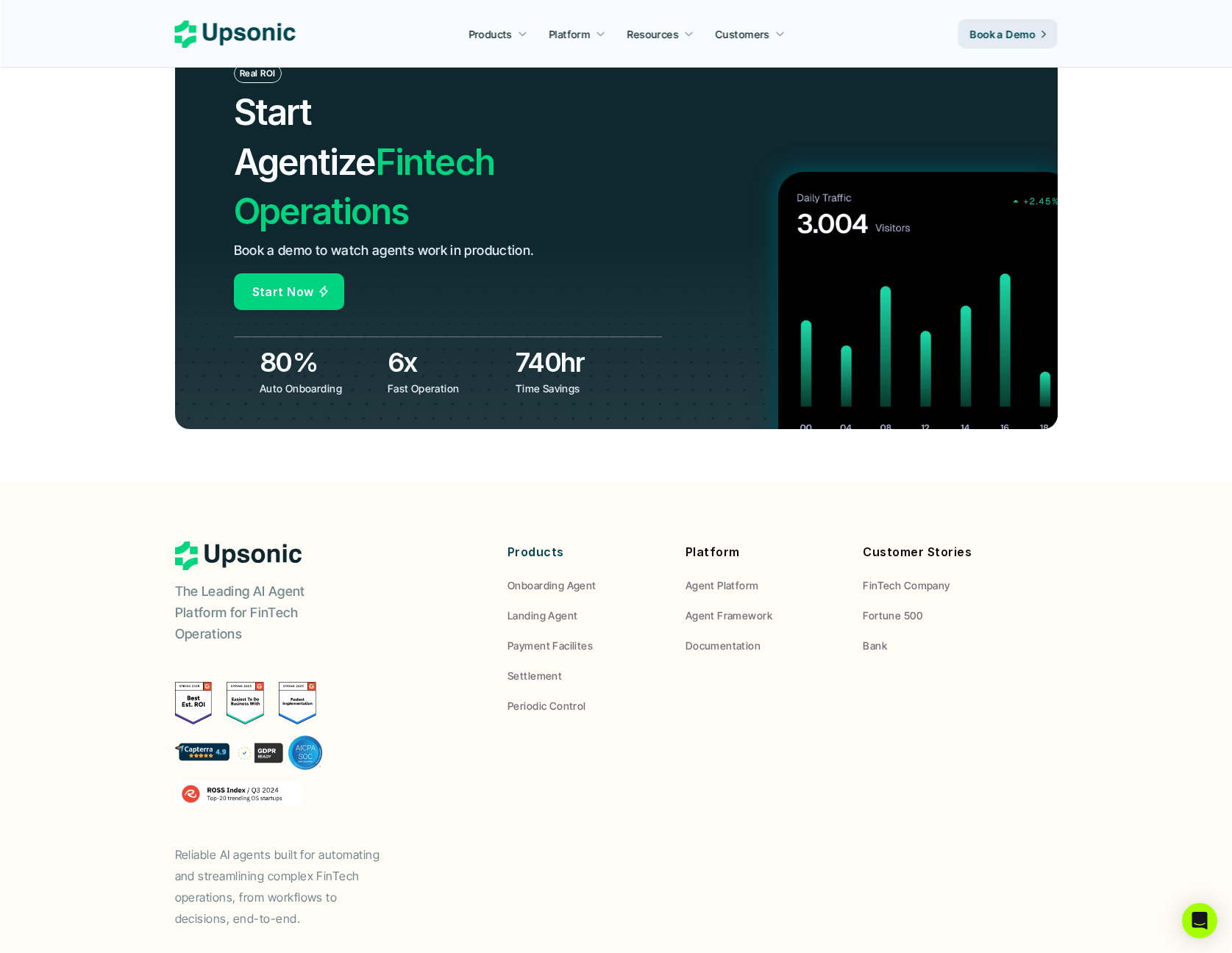
click at [129, 597] on footer "The Leading AI Agent Platform for FinTech Operations Reliable AI agents built f…" at bounding box center [616, 760] width 1232 height 555
click at [687, 658] on div "The Leading AI Agent Platform for FinTech Operations Reliable AI agents built f…" at bounding box center [616, 735] width 882 height 388
click at [728, 608] on p "Agent Framework" at bounding box center [729, 616] width 87 height 16
click at [558, 608] on p "Landing Agent" at bounding box center [542, 616] width 70 height 16
